Goal: Information Seeking & Learning: Learn about a topic

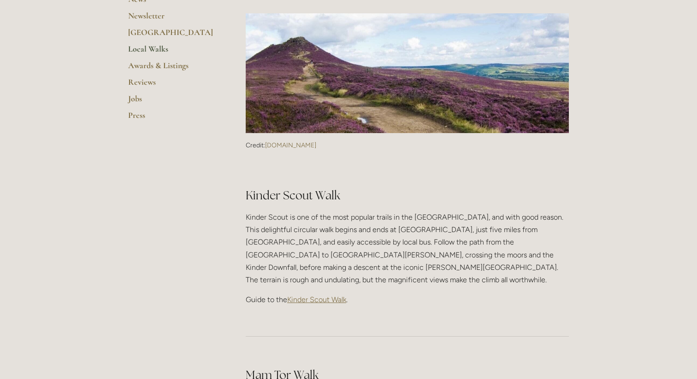
scroll to position [344, 0]
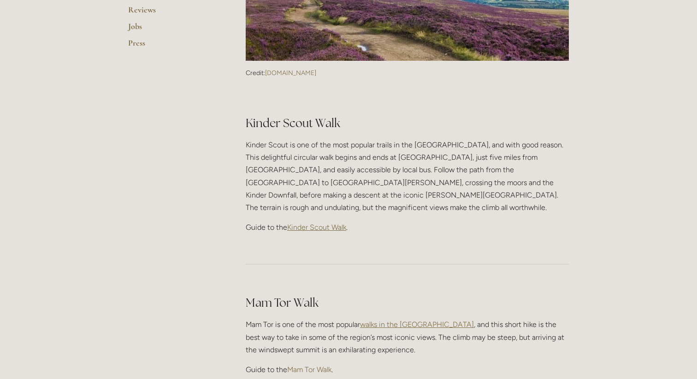
click at [273, 169] on p "Kinder Scout is one of the most popular trails in the [GEOGRAPHIC_DATA], and wi…" at bounding box center [407, 176] width 323 height 75
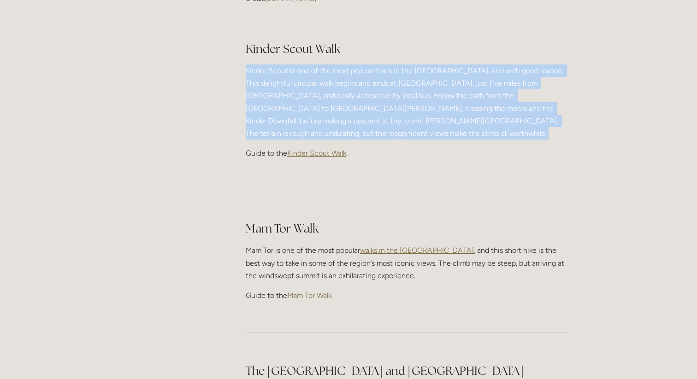
scroll to position [421, 0]
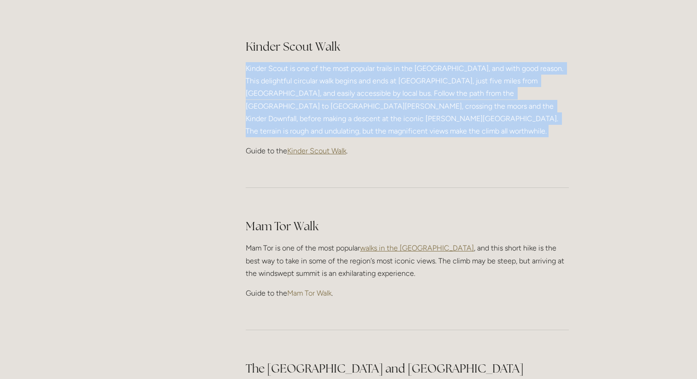
click at [508, 109] on p "Kinder Scout is one of the most popular trails in the [GEOGRAPHIC_DATA], and wi…" at bounding box center [407, 99] width 323 height 75
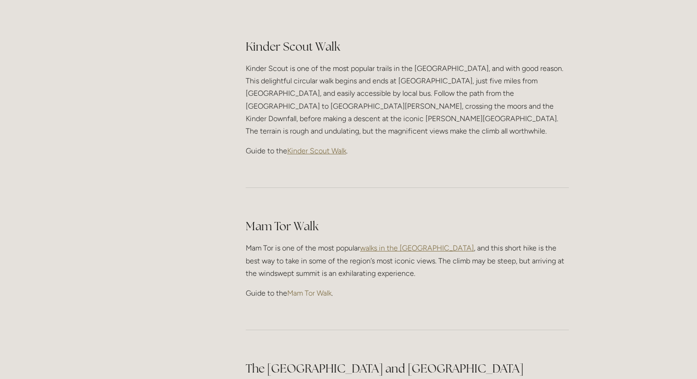
click at [508, 109] on p "Kinder Scout is one of the most popular trails in the [GEOGRAPHIC_DATA], and wi…" at bounding box center [407, 99] width 323 height 75
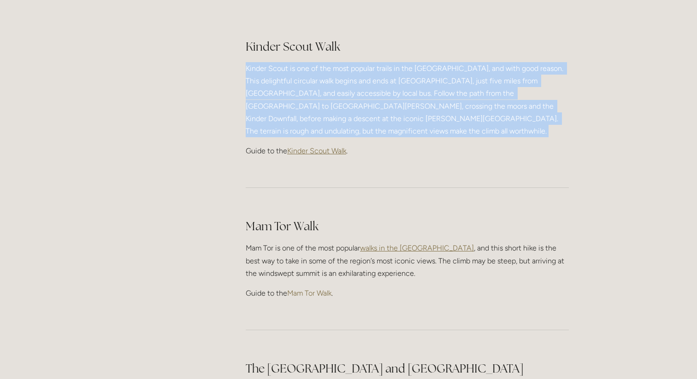
click at [508, 109] on p "Kinder Scout is one of the most popular trails in the [GEOGRAPHIC_DATA], and wi…" at bounding box center [407, 99] width 323 height 75
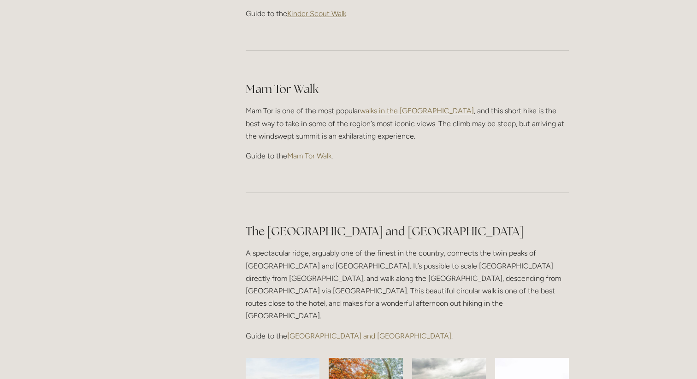
scroll to position [561, 0]
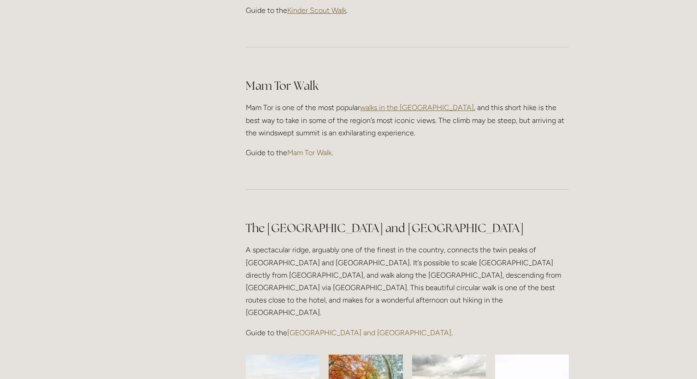
click at [508, 109] on p "Mam Tor is one of the most popular walks in the [GEOGRAPHIC_DATA] , and this sh…" at bounding box center [407, 120] width 323 height 38
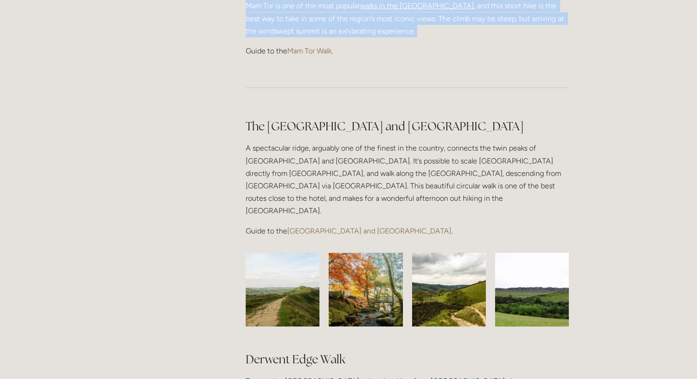
scroll to position [672, 0]
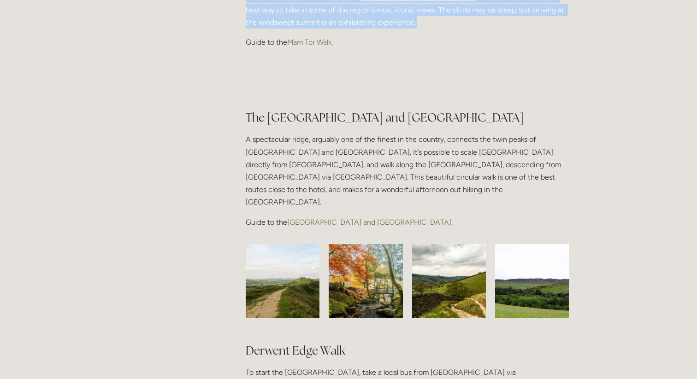
click at [504, 146] on p "A spectacular ridge, arguably one of the finest in the country, connects the tw…" at bounding box center [407, 170] width 323 height 75
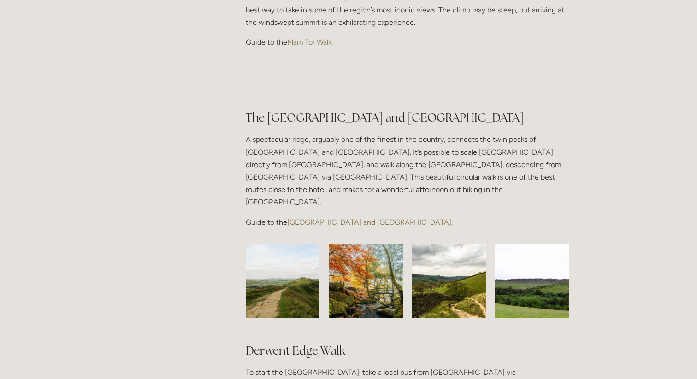
click at [504, 146] on p "A spectacular ridge, arguably one of the finest in the country, connects the tw…" at bounding box center [407, 170] width 323 height 75
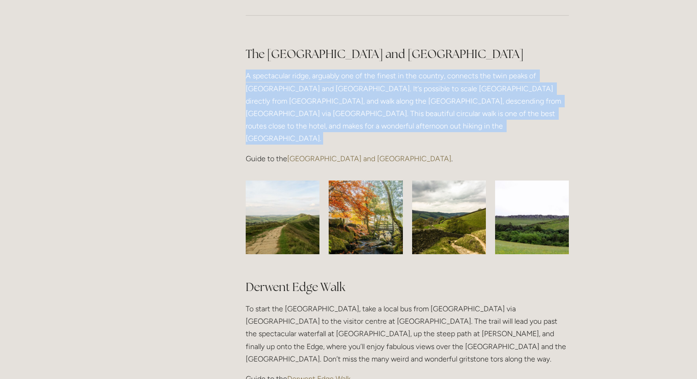
scroll to position [737, 0]
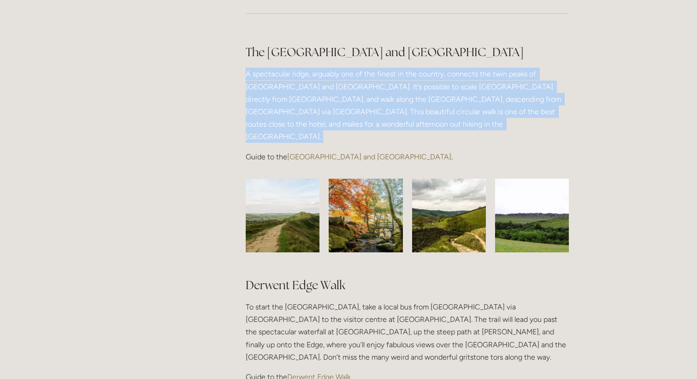
click at [626, 88] on div "Rooms Rooms Your Stay Book a stay Offers Spa" at bounding box center [348, 311] width 697 height 2096
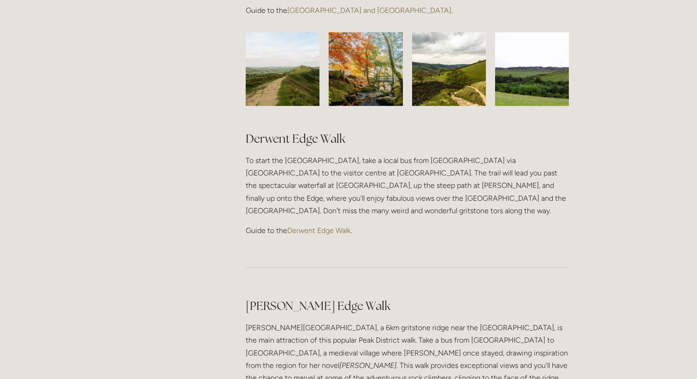
scroll to position [890, 0]
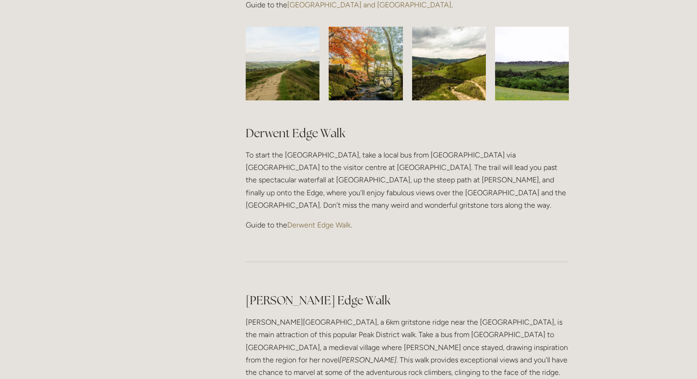
click at [522, 149] on p "To start the [GEOGRAPHIC_DATA], take a local bus from [GEOGRAPHIC_DATA] via [GE…" at bounding box center [407, 180] width 323 height 63
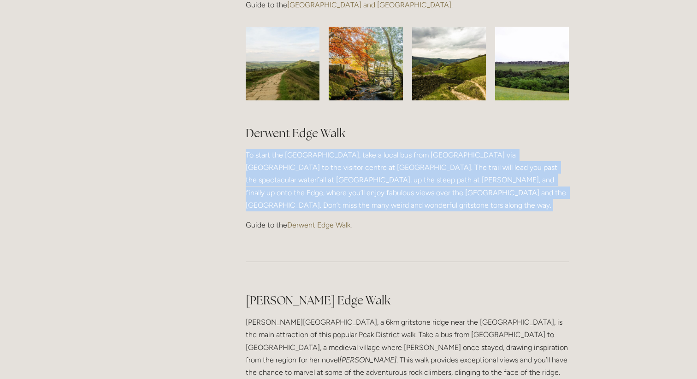
click at [498, 153] on p "To start the [GEOGRAPHIC_DATA], take a local bus from [GEOGRAPHIC_DATA] via [GE…" at bounding box center [407, 180] width 323 height 63
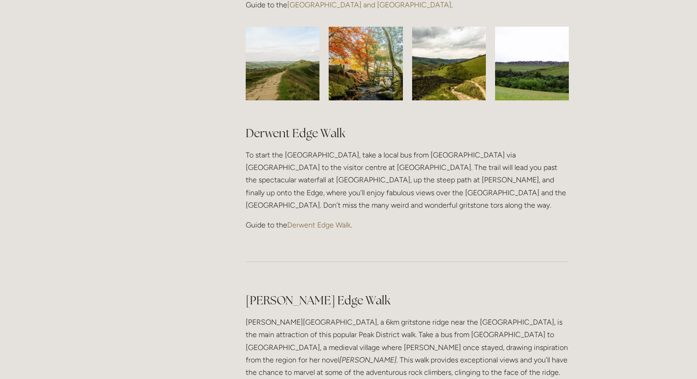
click at [498, 153] on p "To start the [GEOGRAPHIC_DATA], take a local bus from [GEOGRAPHIC_DATA] via [GE…" at bounding box center [407, 180] width 323 height 63
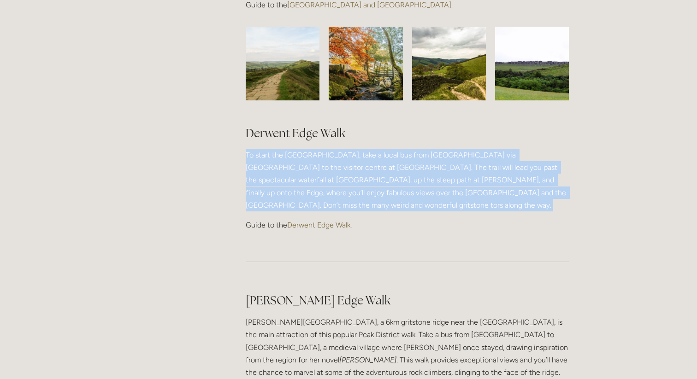
click at [498, 153] on p "To start the [GEOGRAPHIC_DATA], take a local bus from [GEOGRAPHIC_DATA] via [GE…" at bounding box center [407, 180] width 323 height 63
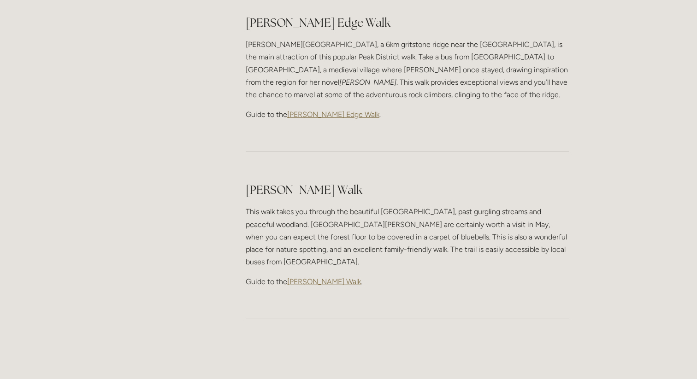
scroll to position [1174, 0]
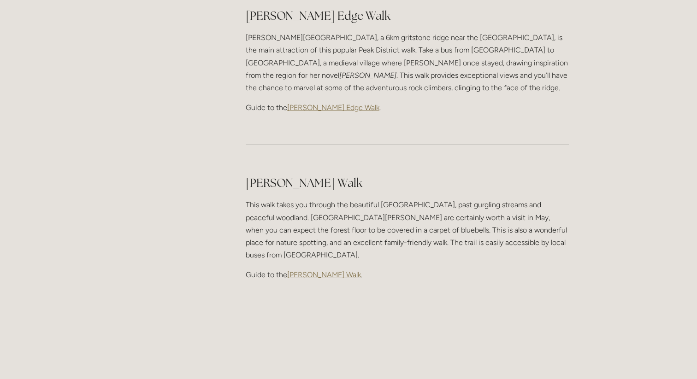
click at [498, 199] on p "This walk takes you through the beautiful [GEOGRAPHIC_DATA], past gurgling stre…" at bounding box center [407, 230] width 323 height 63
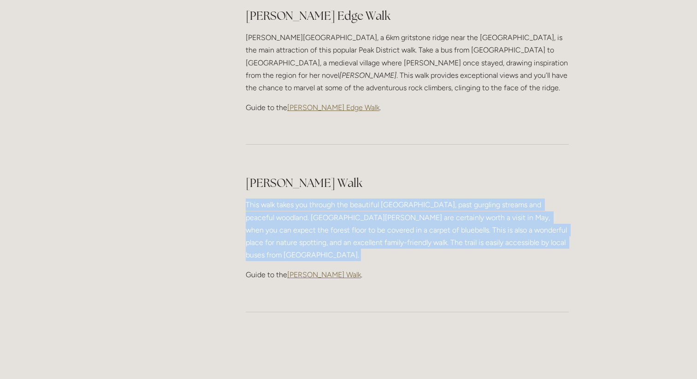
click at [498, 199] on p "This walk takes you through the beautiful [GEOGRAPHIC_DATA], past gurgling stre…" at bounding box center [407, 230] width 323 height 63
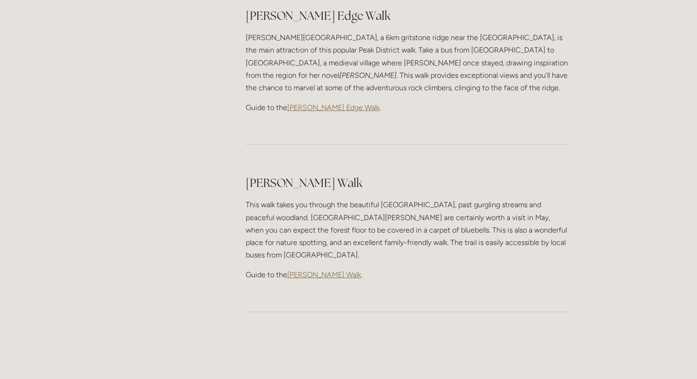
click at [481, 199] on p "This walk takes you through the beautiful [GEOGRAPHIC_DATA], past gurgling stre…" at bounding box center [407, 230] width 323 height 63
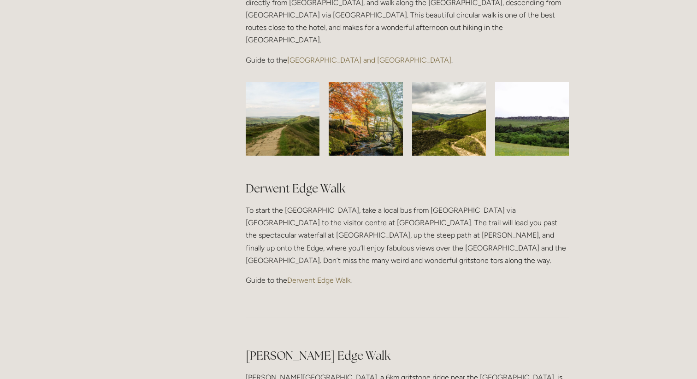
scroll to position [702, 0]
